Goal: Information Seeking & Learning: Learn about a topic

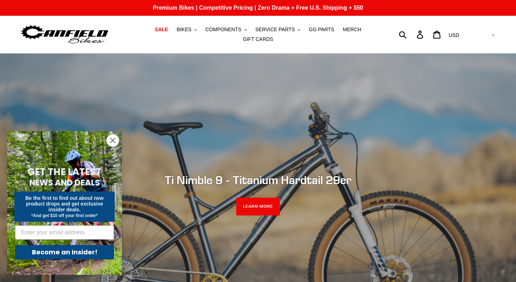
click at [111, 139] on circle "Close dialog" at bounding box center [113, 140] width 12 height 12
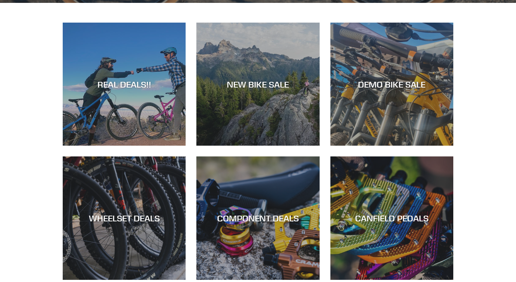
scroll to position [331, 0]
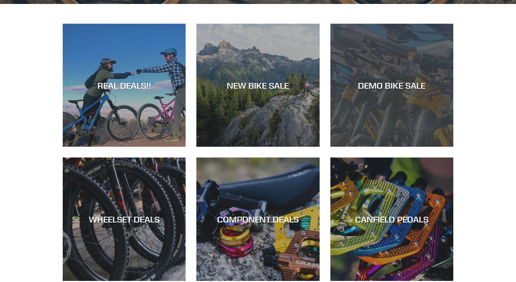
click at [376, 81] on div "DEMO BIKE SALE" at bounding box center [392, 85] width 123 height 10
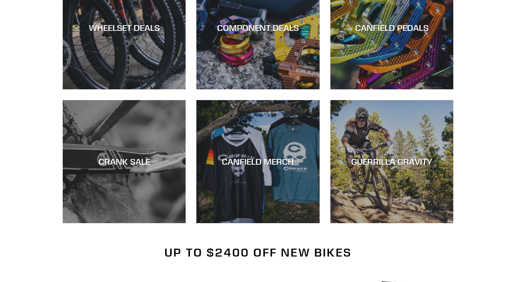
scroll to position [522, 0]
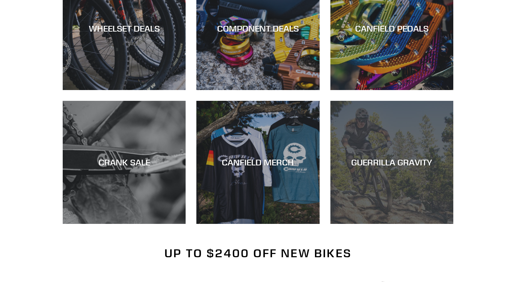
click at [387, 161] on div "GUERRILLA GRAVITY" at bounding box center [392, 162] width 123 height 10
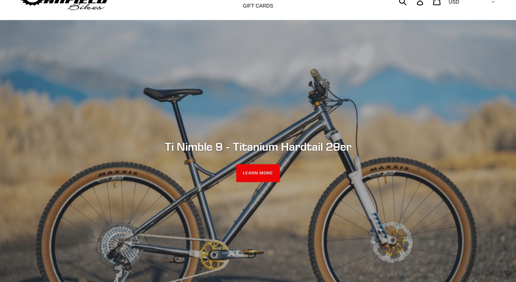
scroll to position [33, 0]
click at [258, 174] on link "LEARN MORE" at bounding box center [258, 174] width 44 height 18
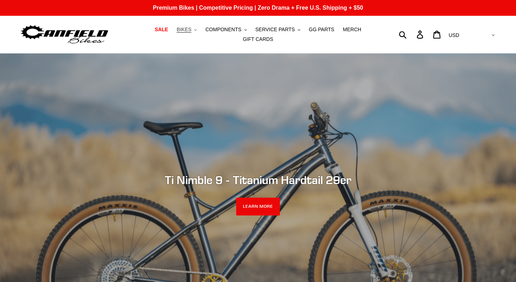
click at [191, 28] on span "BIKES" at bounding box center [184, 30] width 15 height 6
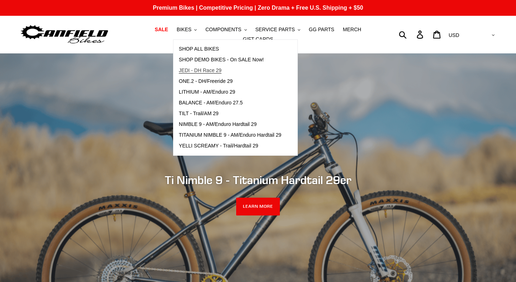
click at [210, 70] on span "JEDI - DH Race 29" at bounding box center [200, 70] width 43 height 6
click at [211, 82] on span "ONE.2 - DH/Freeride 29" at bounding box center [206, 81] width 54 height 6
click at [208, 92] on span "LITHIUM - AM/Enduro 29" at bounding box center [207, 92] width 56 height 6
click at [207, 101] on span "BALANCE - AM/Enduro 27.5" at bounding box center [211, 103] width 64 height 6
click at [203, 114] on span "TILT - Trail/AM 29" at bounding box center [199, 113] width 40 height 6
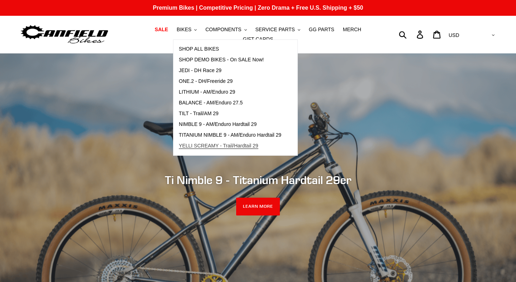
click at [215, 144] on span "YELLI SCREAMY - Trail/Hardtail 29" at bounding box center [219, 146] width 80 height 6
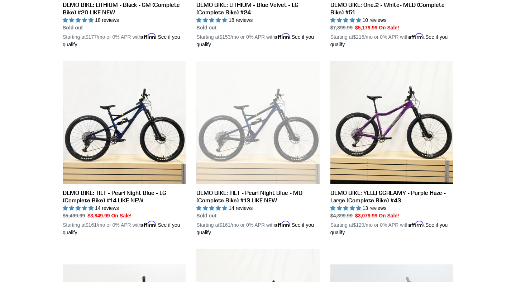
scroll to position [533, 0]
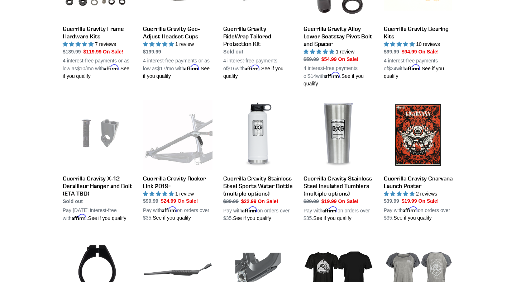
scroll to position [470, 0]
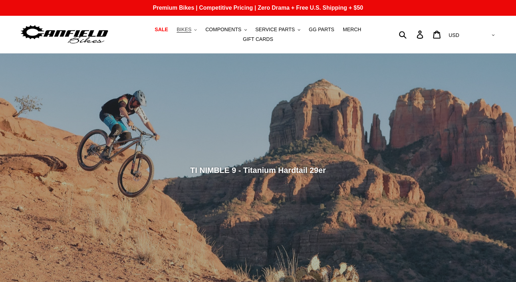
click at [185, 29] on span "BIKES" at bounding box center [184, 30] width 15 height 6
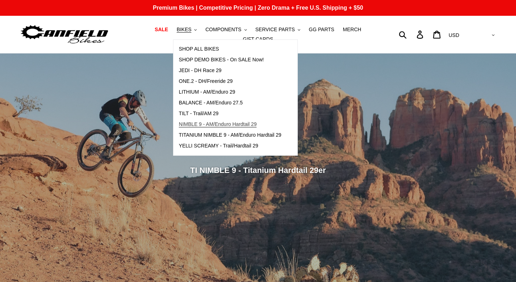
click at [206, 123] on span "NIMBLE 9 - AM/Enduro Hardtail 29" at bounding box center [218, 124] width 78 height 6
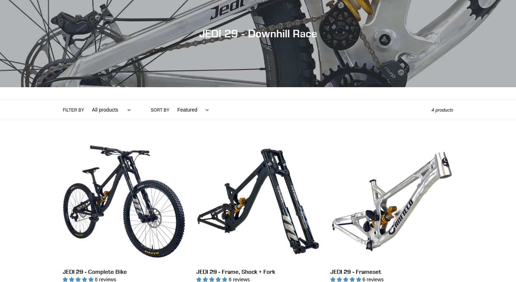
scroll to position [75, 0]
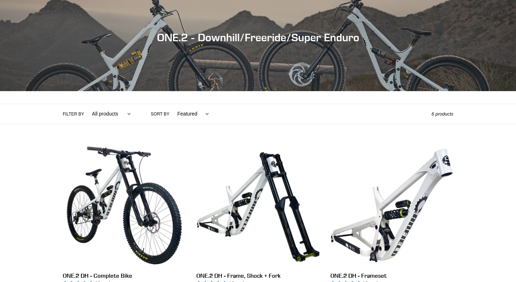
scroll to position [76, 0]
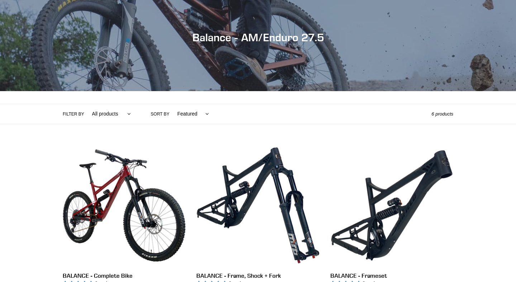
scroll to position [75, 0]
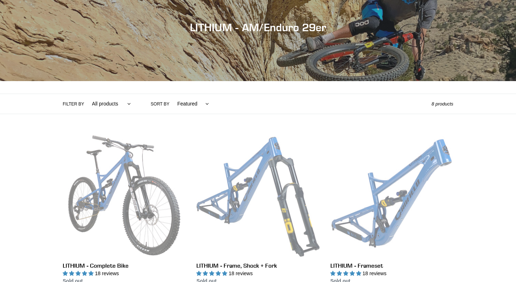
scroll to position [84, 0]
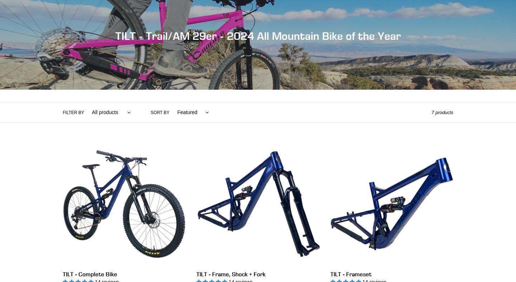
scroll to position [74, 0]
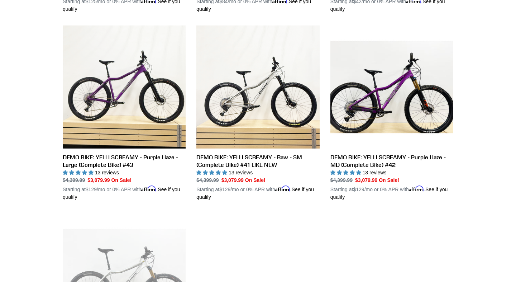
scroll to position [369, 0]
